Goal: Task Accomplishment & Management: Manage account settings

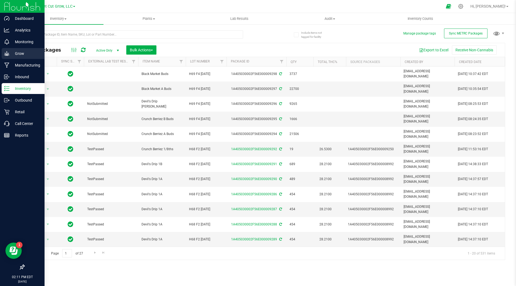
click at [31, 54] on p "Grow" at bounding box center [26, 53] width 33 height 7
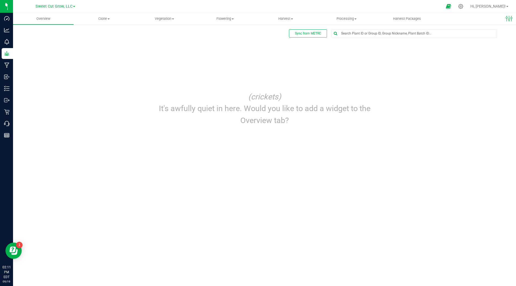
click at [292, 100] on p "(crickets)" at bounding box center [264, 97] width 235 height 12
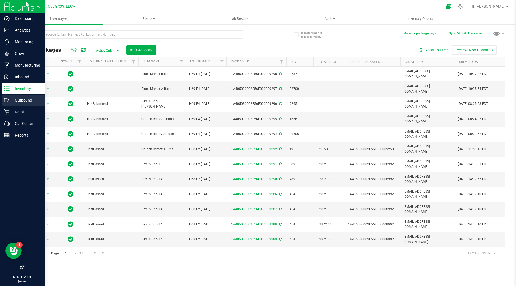
click at [8, 97] on icon at bounding box center [6, 99] width 5 height 5
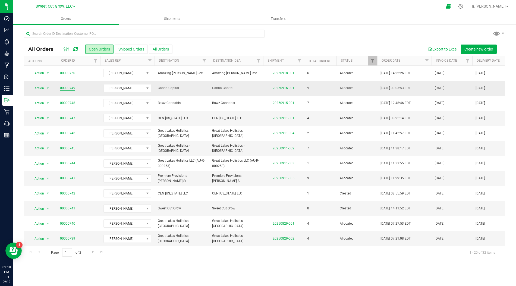
click at [70, 87] on link "00000749" at bounding box center [67, 88] width 15 height 5
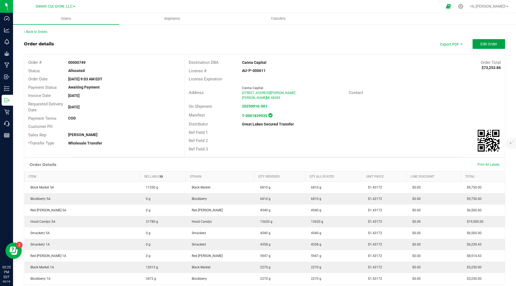
click at [489, 42] on span "Edit Order" at bounding box center [488, 44] width 17 height 4
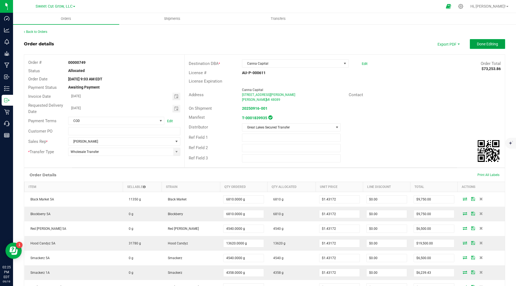
click at [487, 48] on button "Done Editing" at bounding box center [487, 44] width 35 height 10
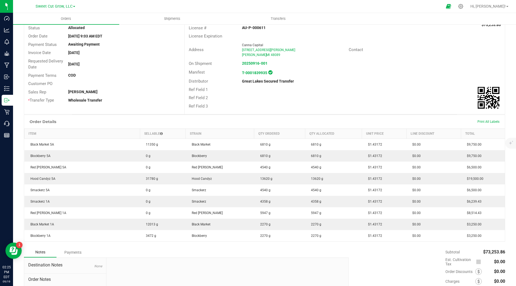
scroll to position [92, 0]
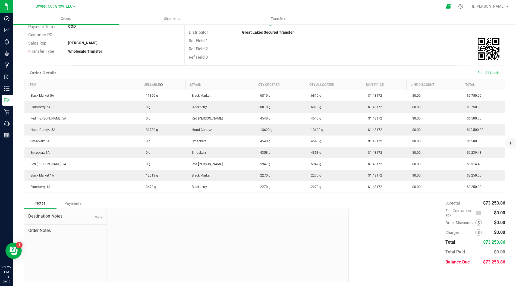
click at [367, 234] on div "Subtotal $73,253.86 Est. Cultivation Tax $0.00" at bounding box center [425, 232] width 160 height 69
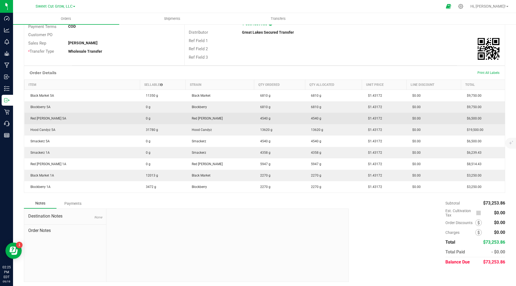
click at [379, 120] on td "$1.43172" at bounding box center [384, 118] width 44 height 11
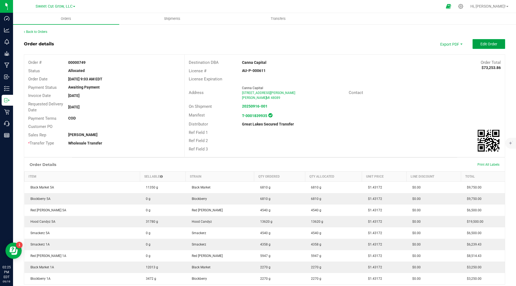
click at [482, 45] on span "Edit Order" at bounding box center [488, 44] width 17 height 4
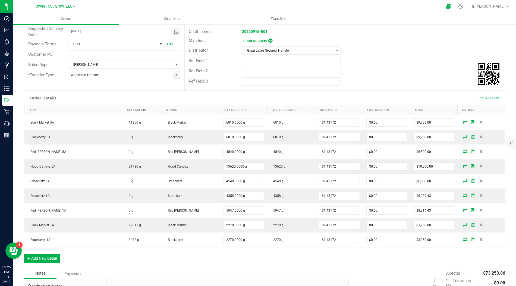
scroll to position [74, 0]
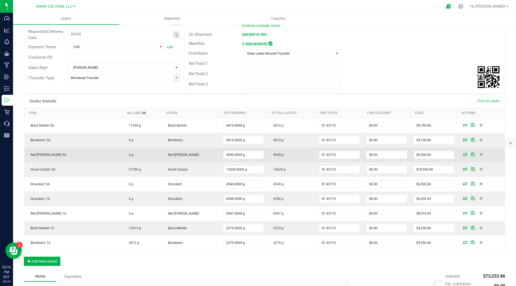
click at [464, 153] on icon at bounding box center [465, 154] width 4 height 3
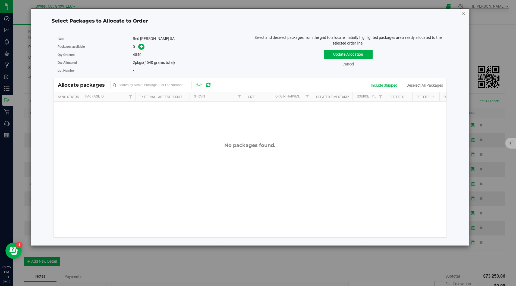
click at [464, 14] on icon "button" at bounding box center [464, 13] width 4 height 7
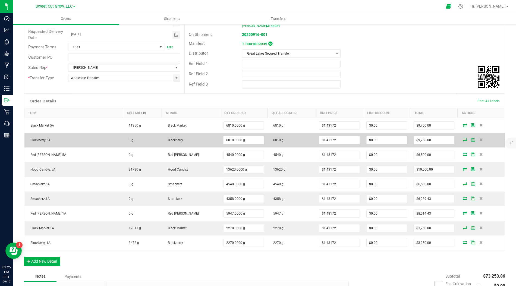
click at [465, 138] on icon at bounding box center [465, 139] width 4 height 3
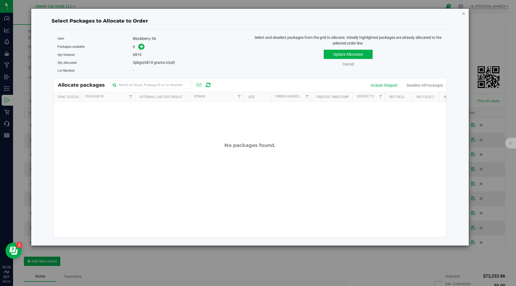
click at [463, 13] on icon "button" at bounding box center [464, 13] width 4 height 7
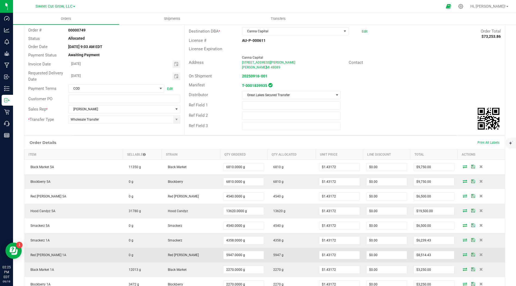
scroll to position [0, 0]
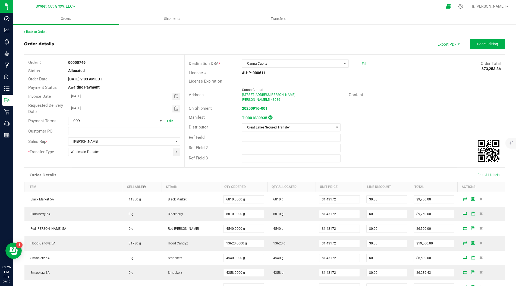
click at [421, 112] on div "On Shipment 20250916-001" at bounding box center [345, 108] width 320 height 8
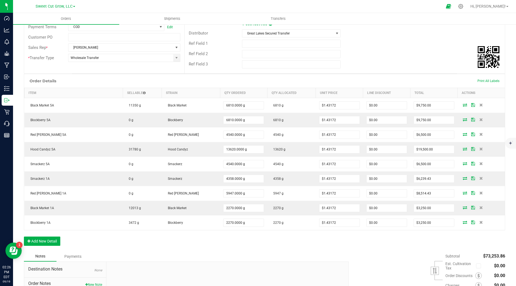
scroll to position [144, 0]
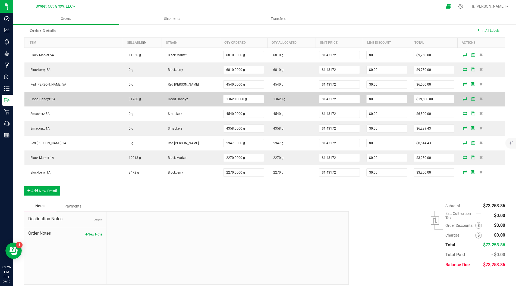
click at [463, 98] on icon at bounding box center [465, 98] width 4 height 3
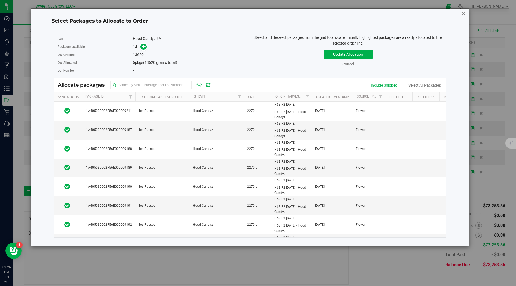
click at [465, 13] on icon "button" at bounding box center [464, 13] width 4 height 7
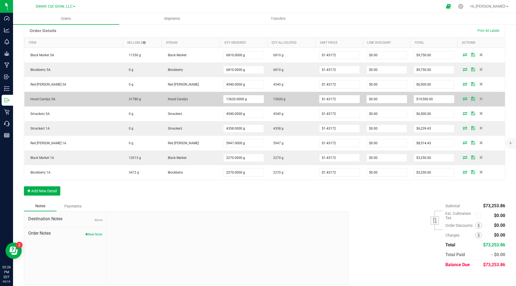
click at [287, 98] on td "13620 g" at bounding box center [291, 99] width 48 height 15
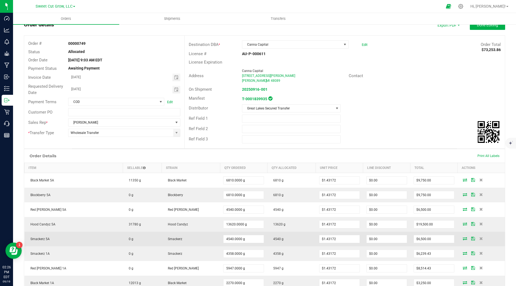
scroll to position [0, 0]
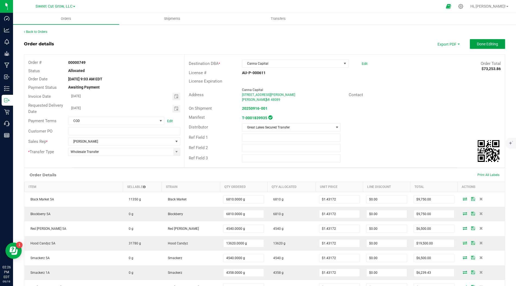
click at [486, 48] on button "Done Editing" at bounding box center [487, 44] width 35 height 10
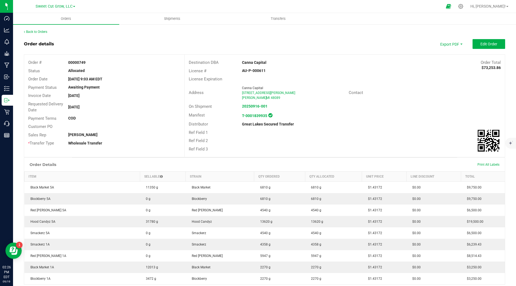
click at [38, 34] on div "Back to Orders Order details Export PDF Edit Order Order # 00000749 Status Allo…" at bounding box center [264, 201] width 481 height 344
click at [38, 33] on link "Back to Orders" at bounding box center [35, 32] width 23 height 4
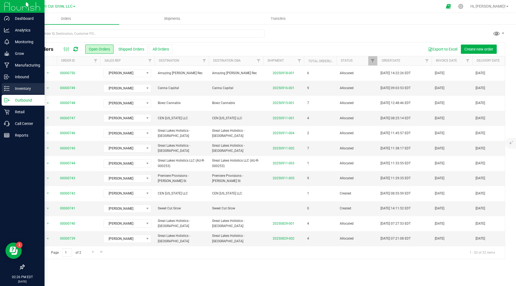
click at [18, 92] on div "Inventory" at bounding box center [23, 88] width 43 height 11
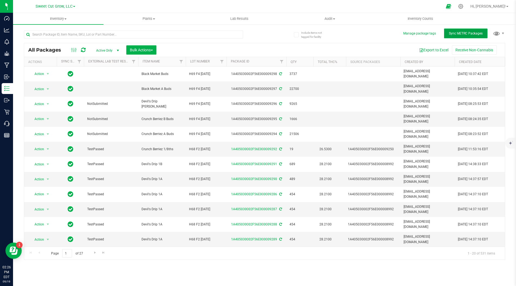
click at [466, 35] on span "Sync METRC Packages" at bounding box center [466, 33] width 34 height 4
click at [101, 33] on input "text" at bounding box center [133, 34] width 219 height 8
type input "9115"
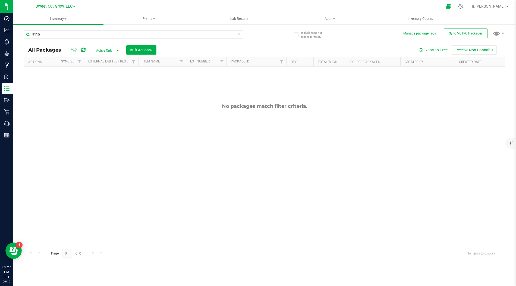
click at [109, 49] on span "Active Only" at bounding box center [107, 51] width 30 height 8
click at [102, 83] on li "All" at bounding box center [106, 83] width 29 height 8
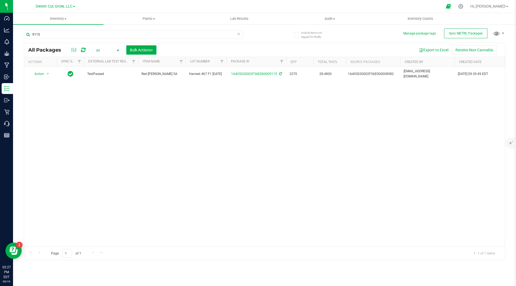
click at [168, 168] on div "Action Action Edit attributes Global inventory Locate package Print package lab…" at bounding box center [264, 157] width 481 height 180
click at [192, 100] on div "Action Action Edit attributes Global inventory Locate package Print package lab…" at bounding box center [264, 157] width 481 height 180
click at [78, 100] on div "Action Action Edit attributes Global inventory Locate package Print package lab…" at bounding box center [264, 157] width 481 height 180
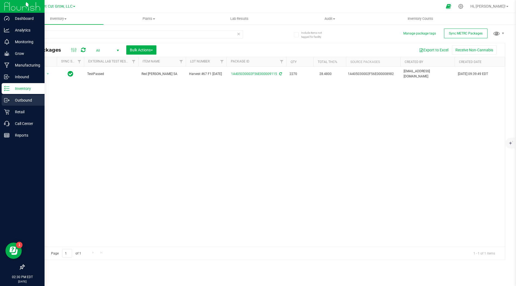
click at [11, 99] on p "Outbound" at bounding box center [26, 100] width 33 height 7
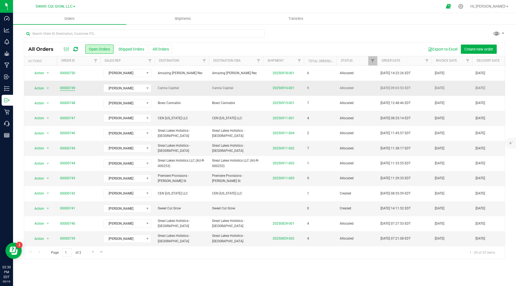
click at [65, 87] on link "00000749" at bounding box center [67, 88] width 15 height 5
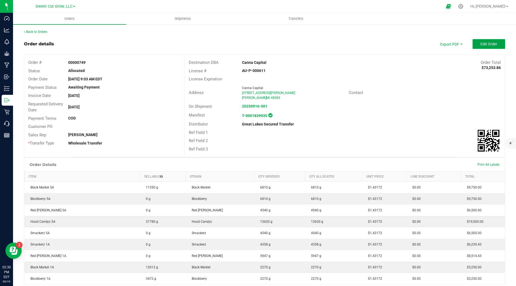
click at [489, 46] on button "Edit Order" at bounding box center [488, 44] width 33 height 10
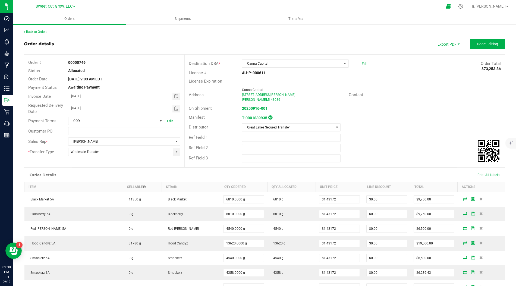
scroll to position [144, 0]
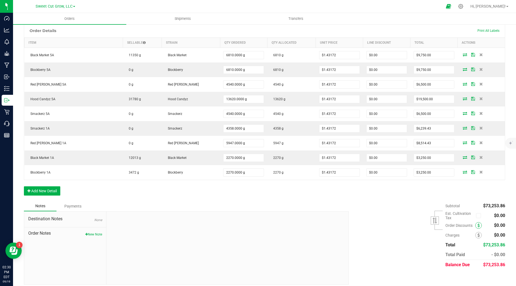
click at [478, 223] on icon at bounding box center [478, 225] width 2 height 4
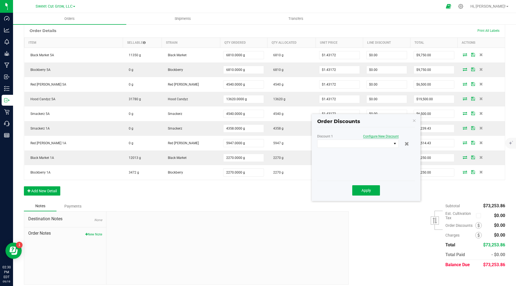
click at [385, 136] on span "Configure New Discount" at bounding box center [381, 136] width 36 height 4
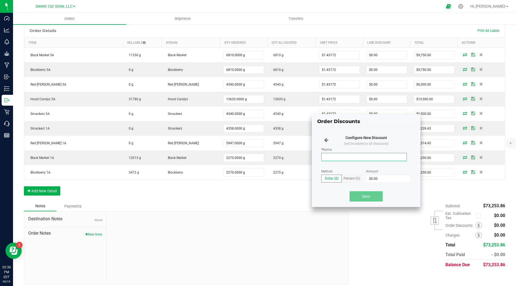
click at [356, 154] on input "* Name" at bounding box center [364, 157] width 86 height 8
type input "Red [PERSON_NAME]"
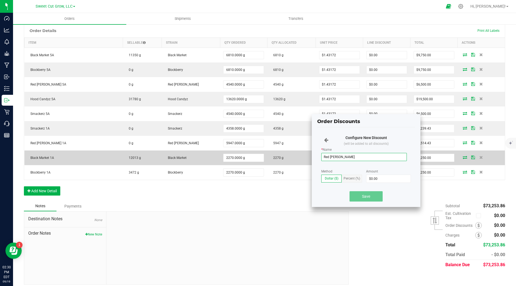
drag, startPoint x: 348, startPoint y: 156, endPoint x: 305, endPoint y: 155, distance: 42.6
click at [305, 155] on order-detail "Back to Orders Order details Export PDF Done Editing Order # 00000749 Status Al…" at bounding box center [264, 84] width 481 height 399
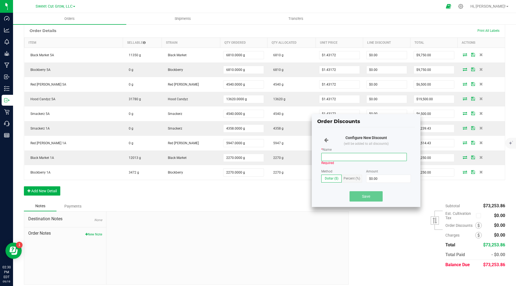
click at [346, 156] on input "* Name" at bounding box center [364, 157] width 86 height 8
type input "-197g Red [PERSON_NAME]"
click at [379, 179] on input "0" at bounding box center [388, 179] width 44 height 8
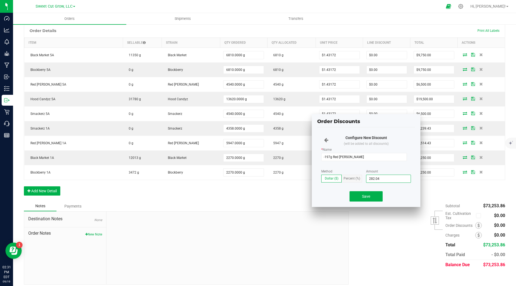
type input "$282.04"
click at [365, 165] on div "* Name -197g Red [PERSON_NAME]" at bounding box center [366, 158] width 90 height 20
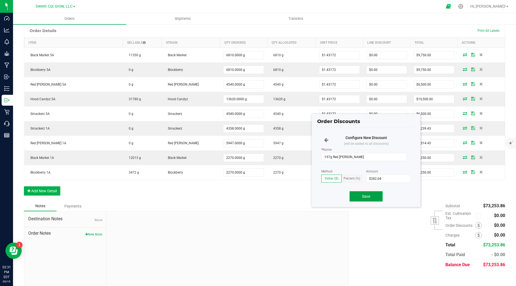
click at [364, 196] on span "Save" at bounding box center [366, 196] width 8 height 4
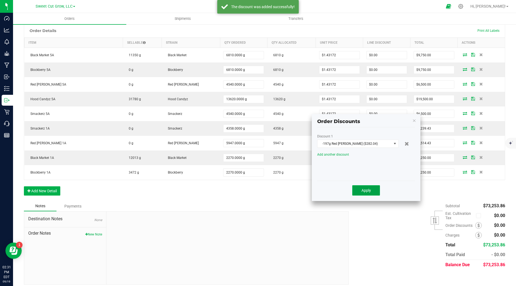
click at [364, 187] on button "Apply" at bounding box center [366, 190] width 28 height 10
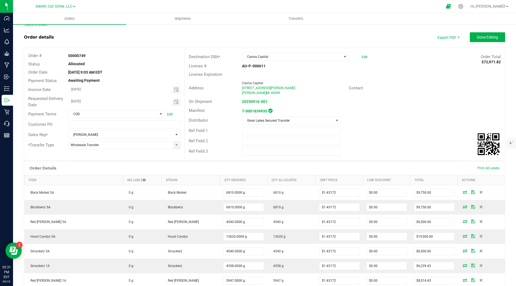
scroll to position [0, 0]
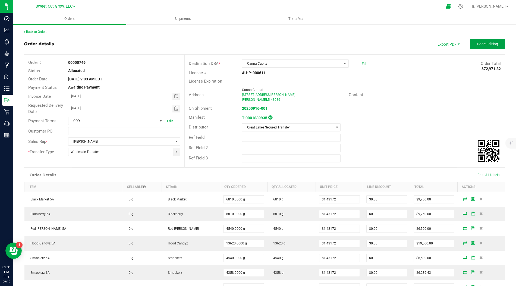
click at [488, 41] on button "Done Editing" at bounding box center [487, 44] width 35 height 10
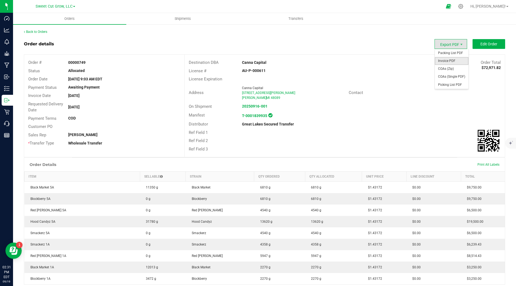
click at [449, 61] on span "Invoice PDF" at bounding box center [452, 61] width 34 height 8
click at [493, 42] on button "Edit Order" at bounding box center [488, 44] width 33 height 10
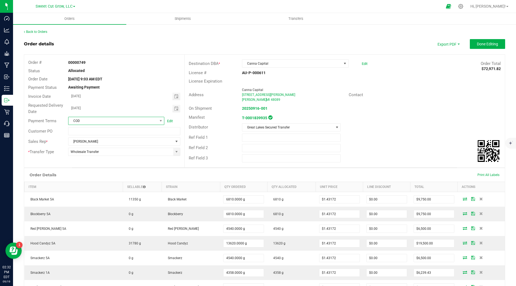
click at [152, 121] on span "COD" at bounding box center [112, 121] width 89 height 8
click at [91, 152] on li "ACH" at bounding box center [116, 152] width 96 height 9
click at [383, 139] on div "Ref Field 1" at bounding box center [345, 138] width 320 height 10
click at [486, 45] on span "Done Editing" at bounding box center [487, 44] width 21 height 4
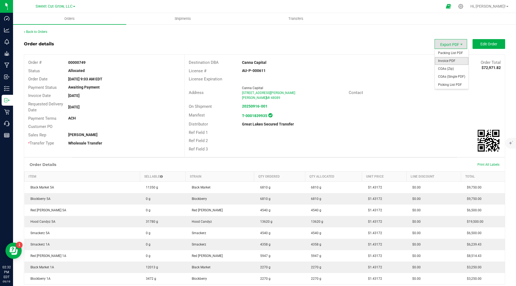
click at [452, 61] on span "Invoice PDF" at bounding box center [452, 61] width 34 height 8
